Goal: Task Accomplishment & Management: Complete application form

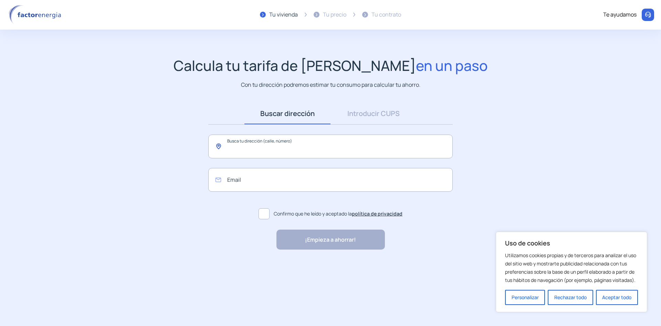
click at [285, 151] on input "text" at bounding box center [330, 147] width 245 height 24
type input "*"
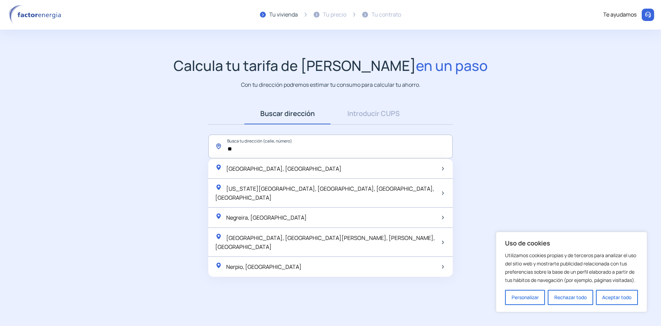
type input "*"
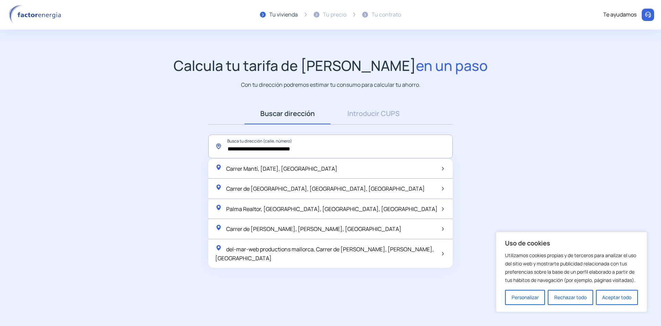
drag, startPoint x: 261, startPoint y: 150, endPoint x: 325, endPoint y: 167, distance: 65.9
click at [261, 150] on input "**********" at bounding box center [330, 147] width 245 height 24
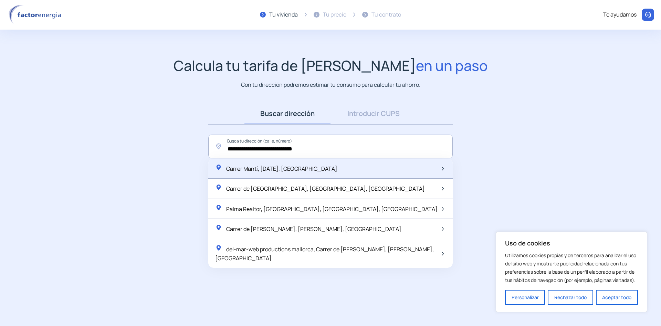
click at [251, 171] on span "Carrer Mantí, [DATE], [GEOGRAPHIC_DATA]" at bounding box center [281, 169] width 111 height 8
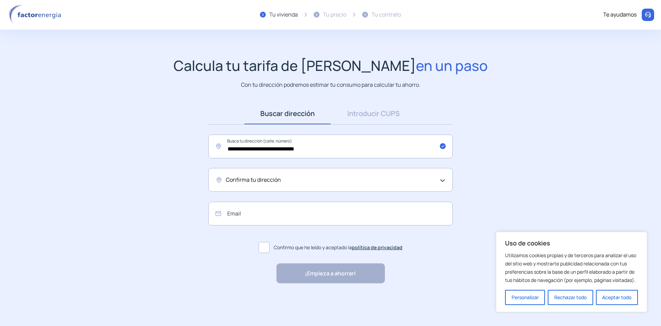
click at [282, 179] on div "Confirma tu dirección" at bounding box center [329, 180] width 206 height 9
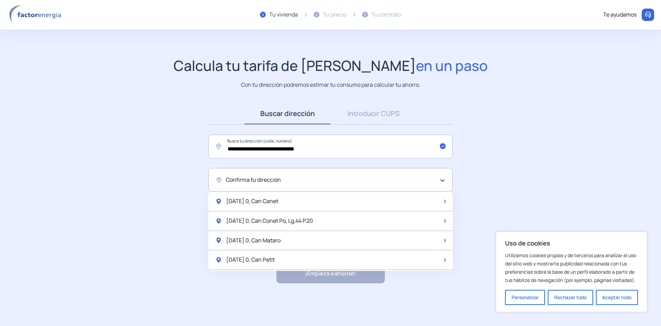
click at [278, 183] on span "Confirma tu dirección" at bounding box center [253, 180] width 55 height 9
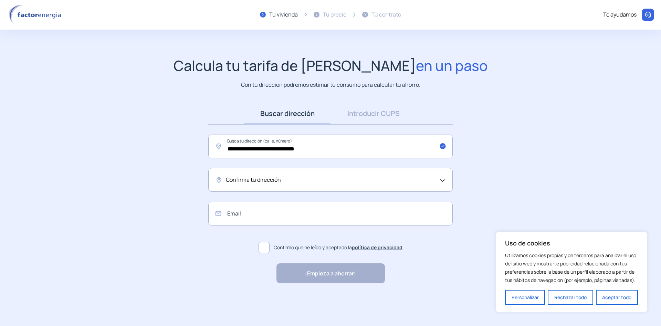
click at [278, 183] on span "Confirma tu dirección" at bounding box center [253, 180] width 55 height 9
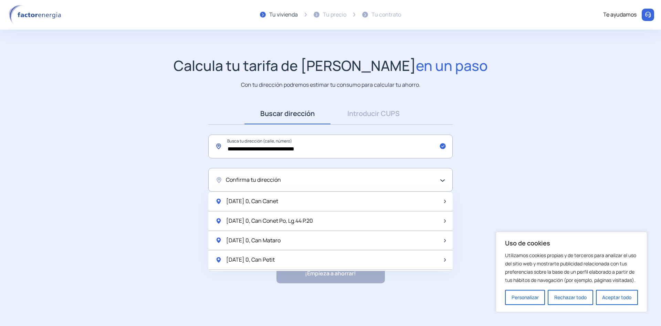
drag, startPoint x: 225, startPoint y: 149, endPoint x: 320, endPoint y: 155, distance: 95.3
click at [320, 155] on input "**********" at bounding box center [330, 147] width 245 height 24
drag, startPoint x: 241, startPoint y: 181, endPoint x: 236, endPoint y: 182, distance: 5.3
click at [262, 184] on span "Confirma tu dirección" at bounding box center [253, 180] width 55 height 9
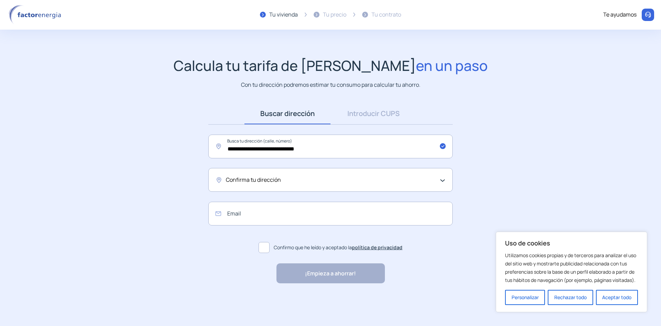
click at [443, 180] on div "Confirma tu dirección" at bounding box center [330, 180] width 245 height 24
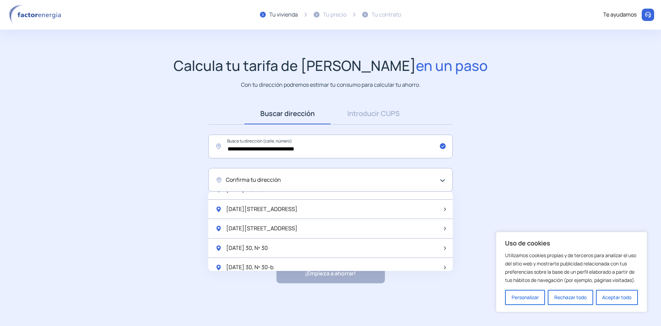
scroll to position [546, 0]
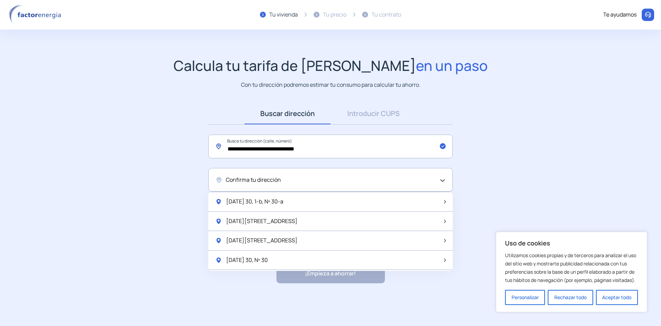
drag, startPoint x: 259, startPoint y: 149, endPoint x: 286, endPoint y: 161, distance: 29.3
click at [259, 149] on input "**********" at bounding box center [330, 147] width 245 height 24
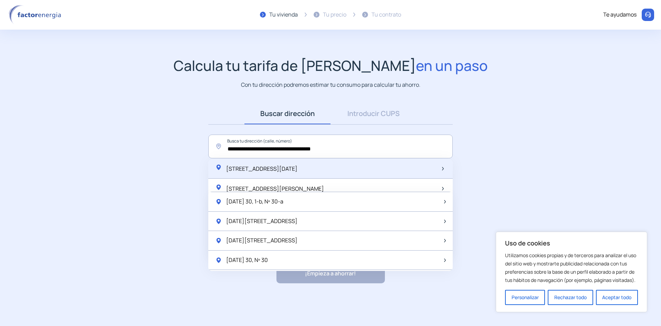
click at [254, 171] on span "[STREET_ADDRESS][DATE]" at bounding box center [261, 169] width 71 height 8
type input "**********"
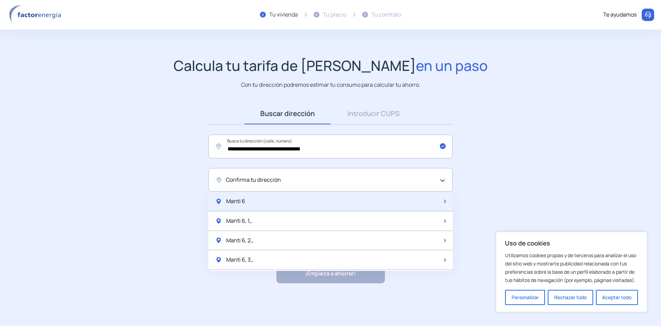
click at [240, 204] on span "Manti 6" at bounding box center [235, 201] width 19 height 9
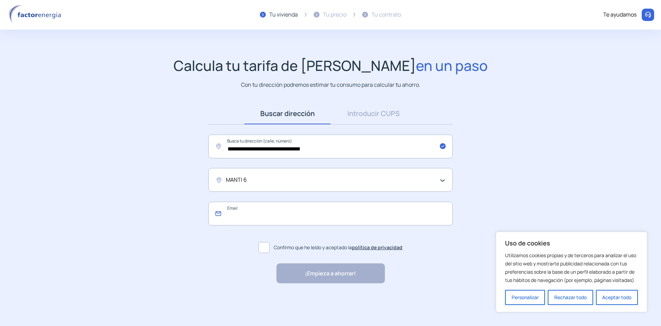
click at [280, 219] on input "email" at bounding box center [330, 214] width 245 height 24
type input "**********"
click at [268, 251] on span at bounding box center [264, 247] width 11 height 11
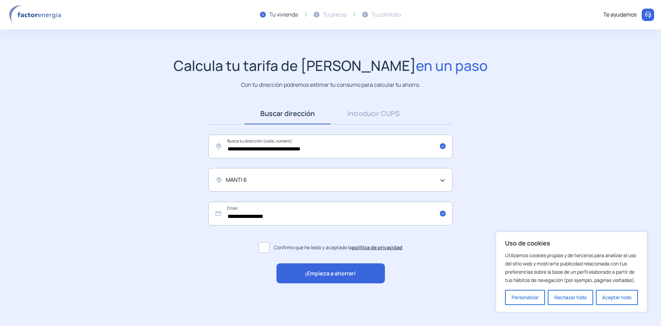
click at [329, 275] on span "¡Empieza a ahorrar!" at bounding box center [330, 273] width 51 height 9
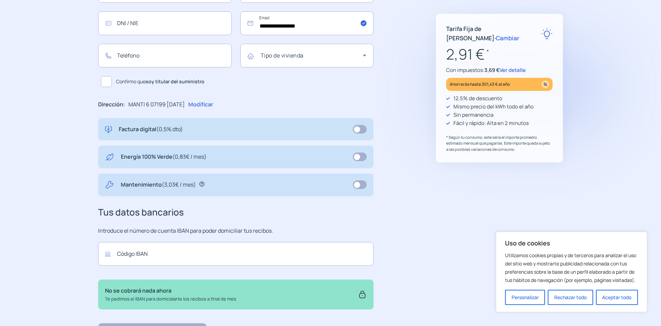
scroll to position [176, 0]
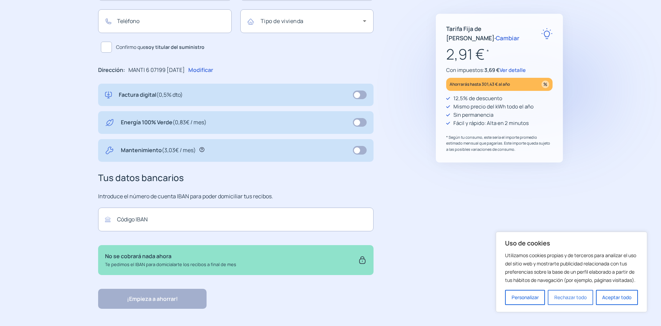
click at [554, 298] on button "Rechazar todo" at bounding box center [570, 297] width 45 height 15
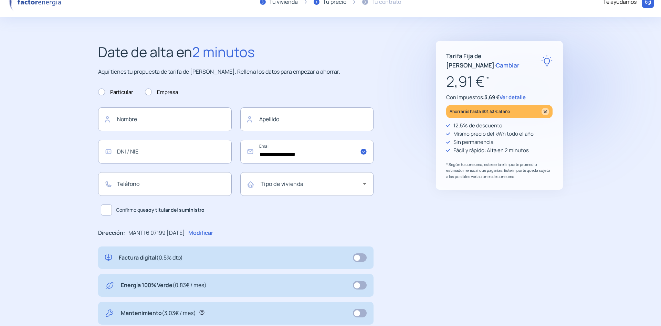
scroll to position [0, 0]
